Goal: Navigation & Orientation: Go to known website

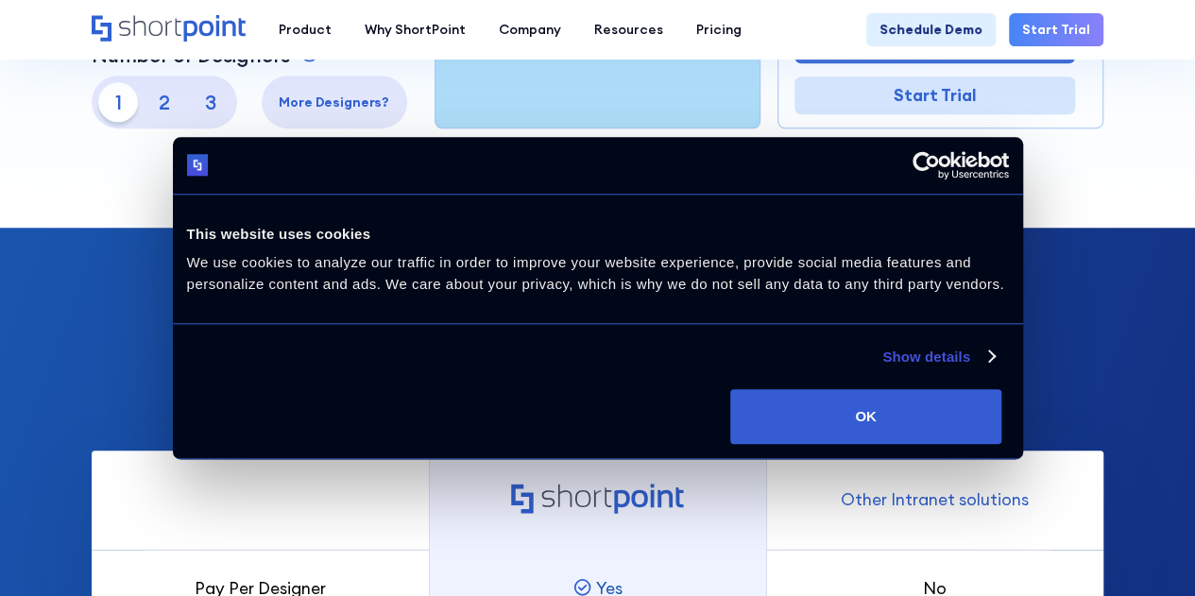
scroll to position [756, 0]
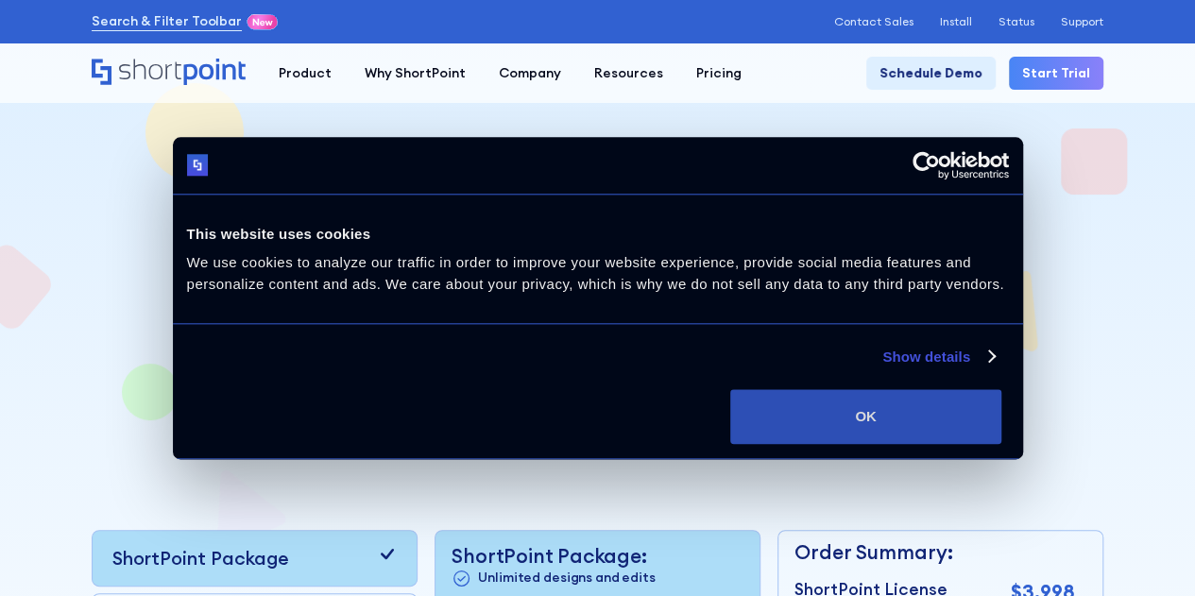
click at [1001, 439] on button "OK" at bounding box center [865, 416] width 271 height 55
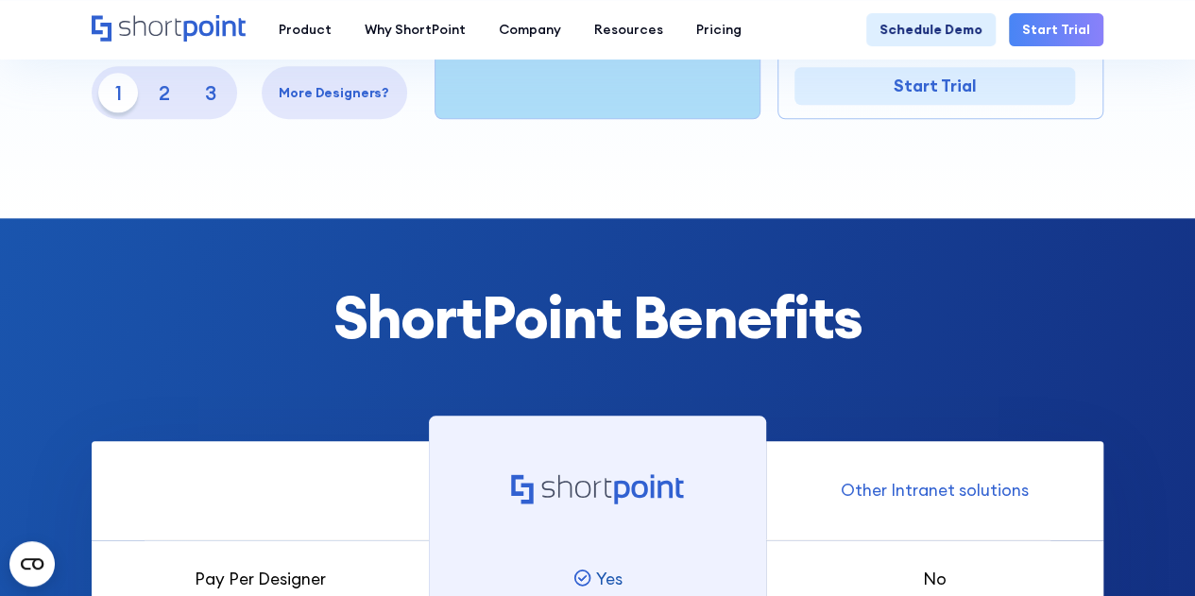
scroll to position [404, 0]
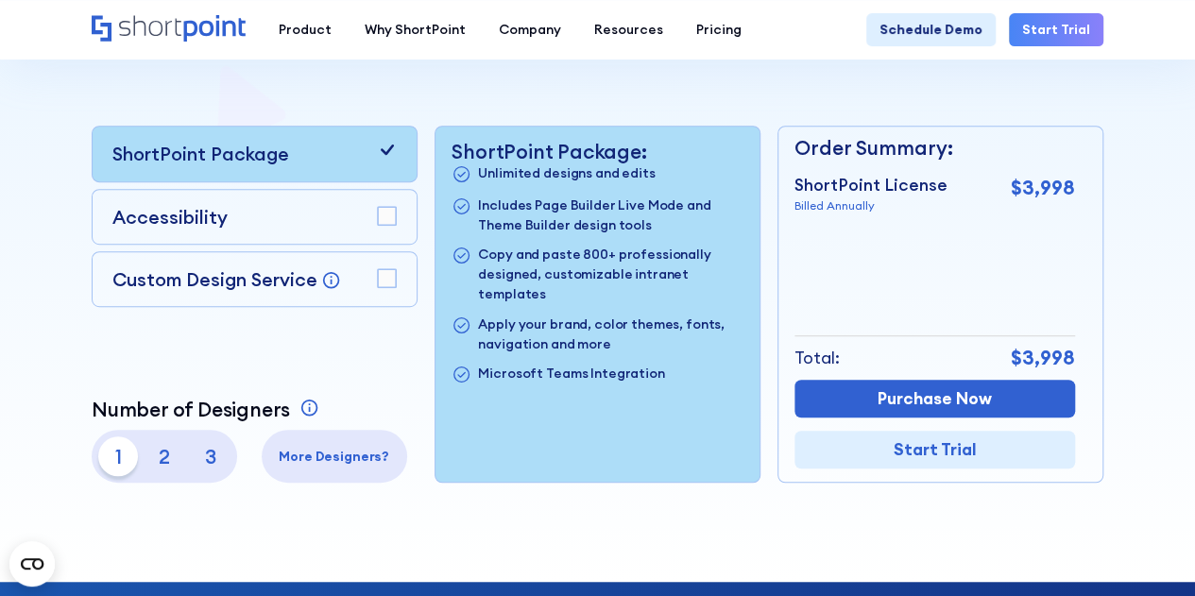
click at [204, 34] on icon "Home" at bounding box center [213, 28] width 61 height 26
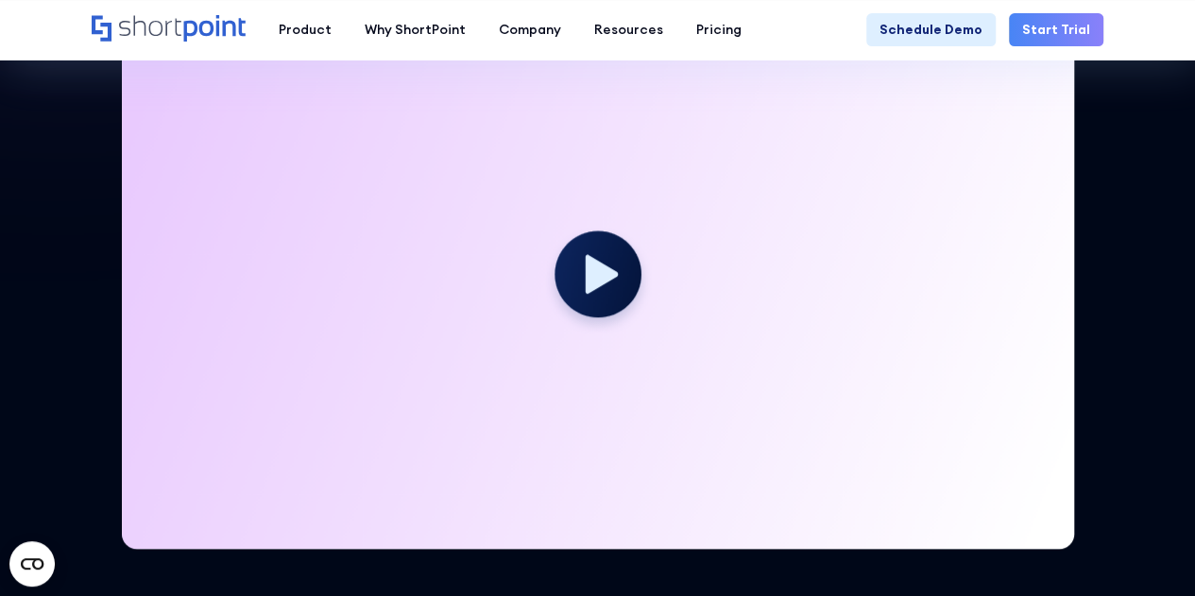
scroll to position [472, 0]
